Goal: Information Seeking & Learning: Find specific fact

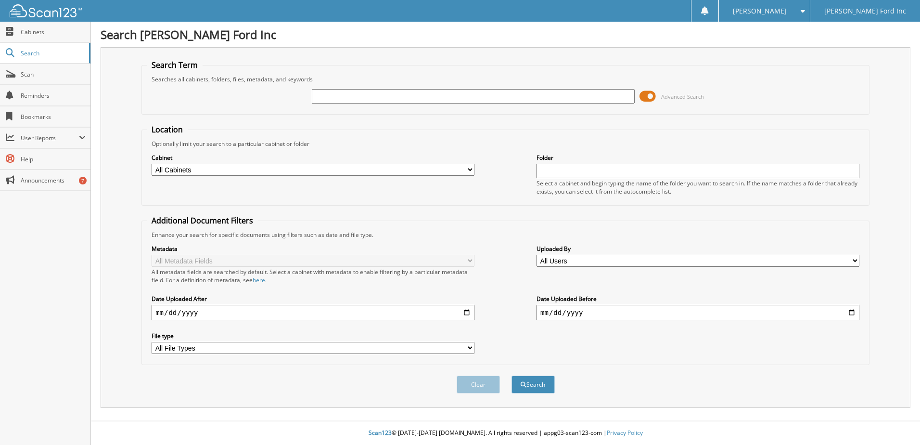
click at [647, 99] on span at bounding box center [648, 96] width 16 height 14
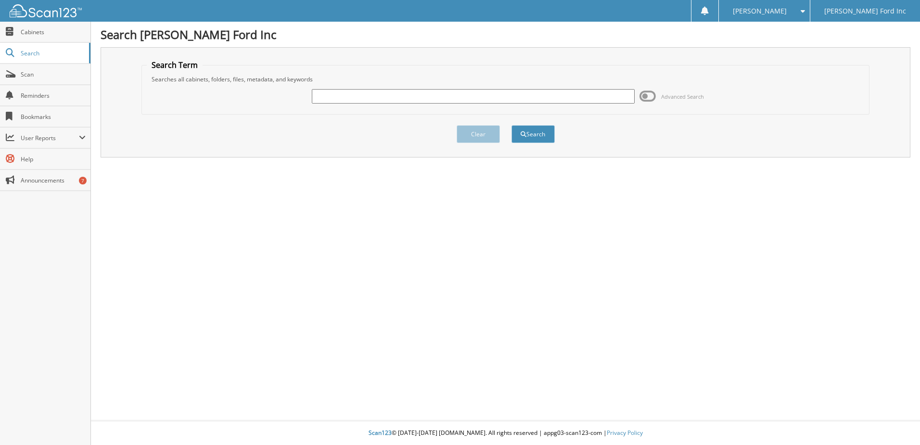
click at [581, 102] on input "text" at bounding box center [473, 96] width 323 height 14
type input "5W3L9744"
click at [512, 125] on button "Search" at bounding box center [533, 134] width 43 height 18
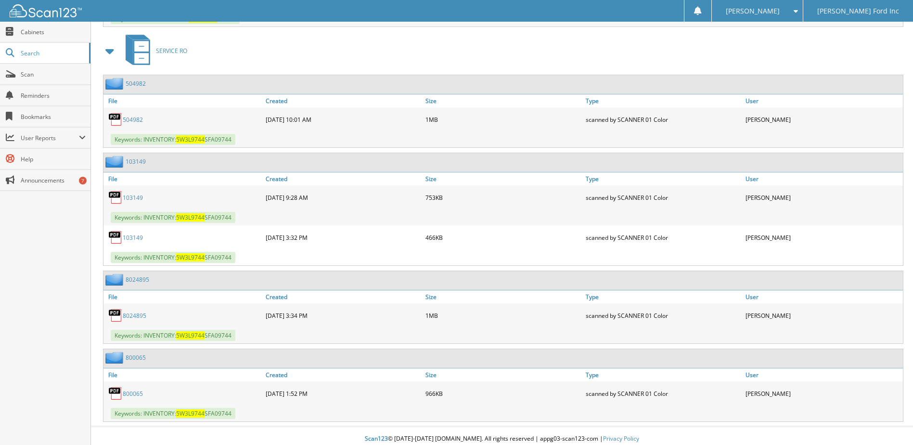
scroll to position [1087, 0]
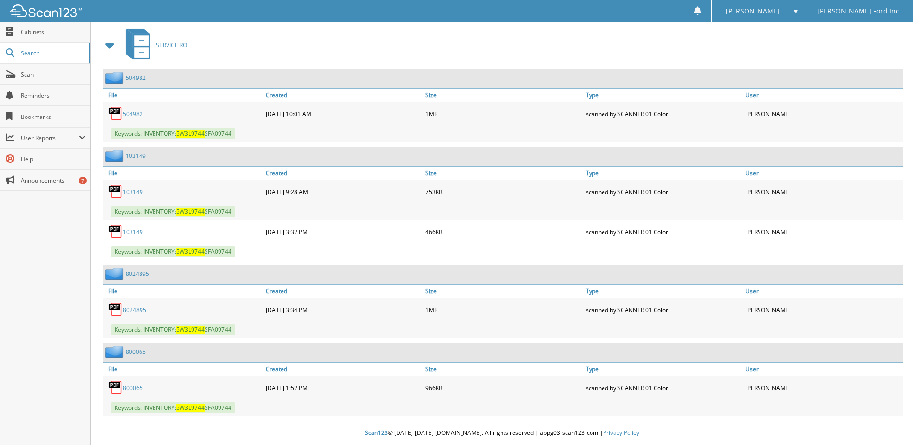
click at [146, 114] on div "504982" at bounding box center [183, 113] width 160 height 19
click at [141, 114] on link "504982" at bounding box center [133, 114] width 20 height 8
click at [133, 388] on link "800065" at bounding box center [133, 388] width 20 height 8
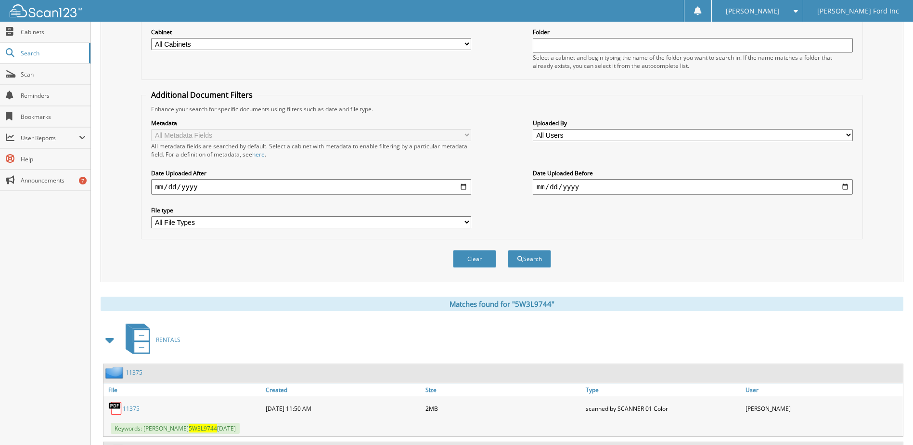
scroll to position [0, 0]
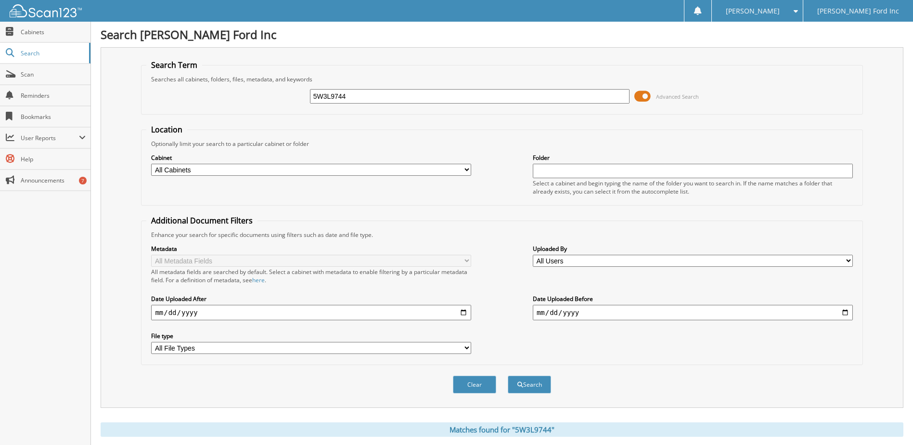
click at [425, 87] on div "5W3L9744 Advanced Search" at bounding box center [501, 96] width 711 height 26
click at [502, 94] on input "5W3L9744" at bounding box center [470, 96] width 320 height 14
type input "5W3L9744A"
click at [508, 375] on button "Search" at bounding box center [529, 384] width 43 height 18
click at [644, 90] on span at bounding box center [642, 96] width 16 height 14
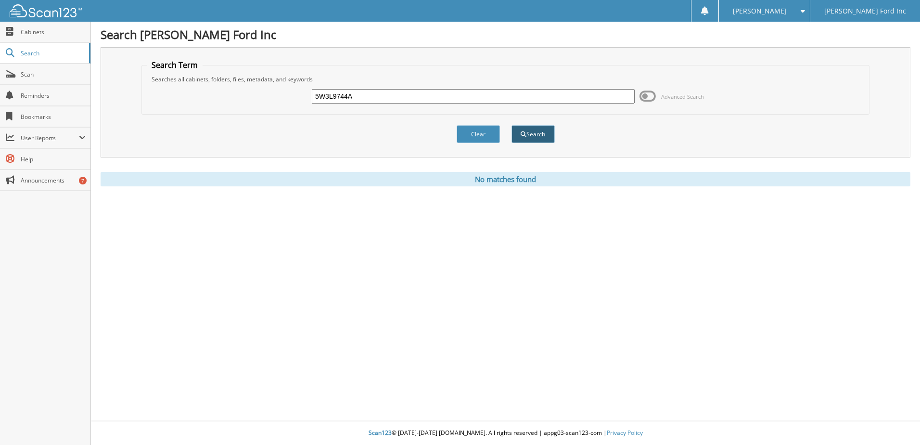
click at [531, 133] on button "Search" at bounding box center [533, 134] width 43 height 18
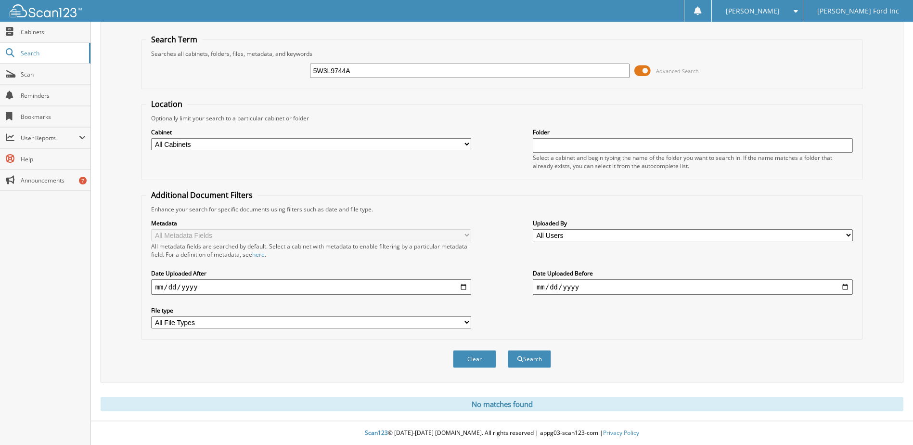
scroll to position [26, 0]
click at [604, 73] on input "5W3L9744A" at bounding box center [470, 71] width 320 height 14
paste input "SFB28346"
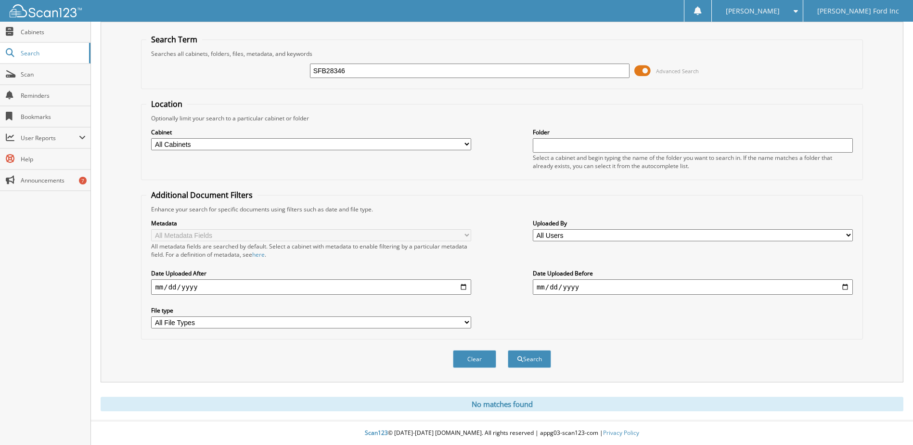
type input "SFB28346"
click at [642, 68] on span at bounding box center [642, 71] width 16 height 14
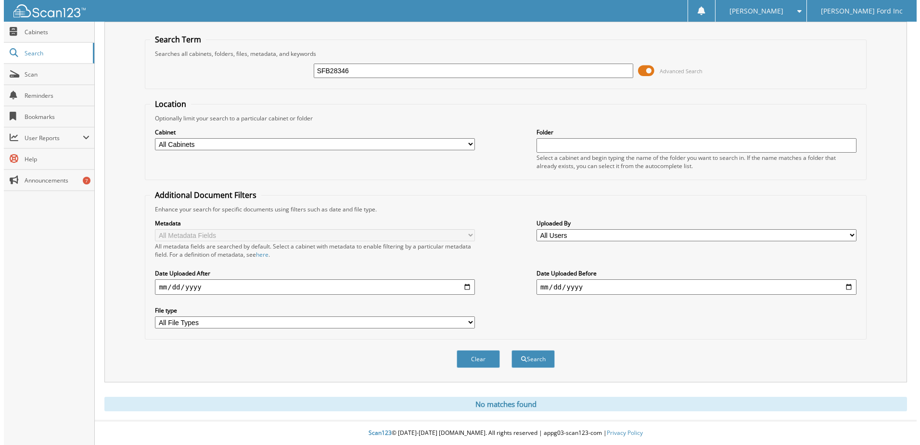
scroll to position [0, 0]
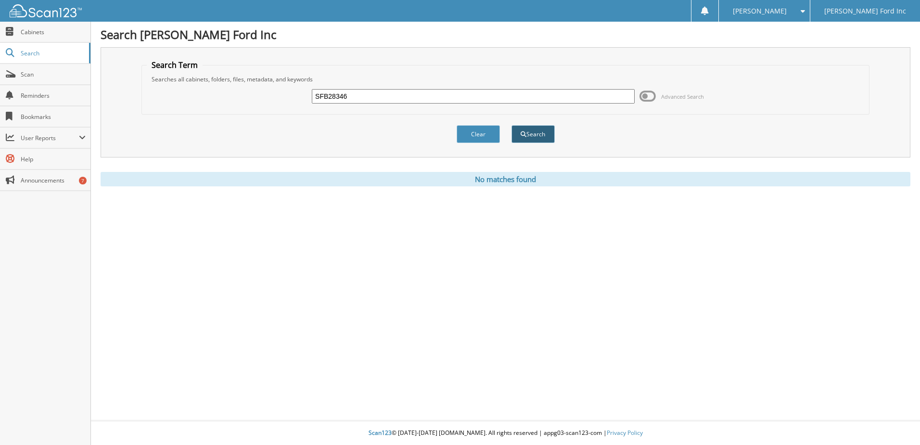
click at [521, 133] on span "submit" at bounding box center [524, 134] width 6 height 6
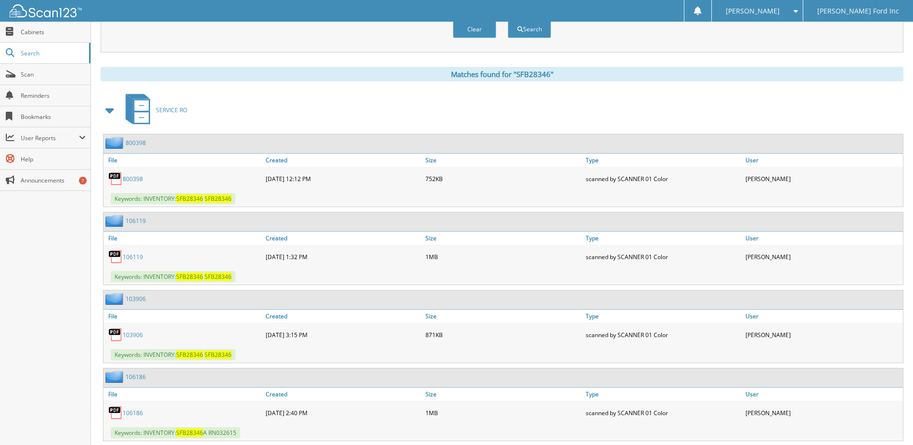
scroll to position [381, 0]
